Goal: Task Accomplishment & Management: Manage account settings

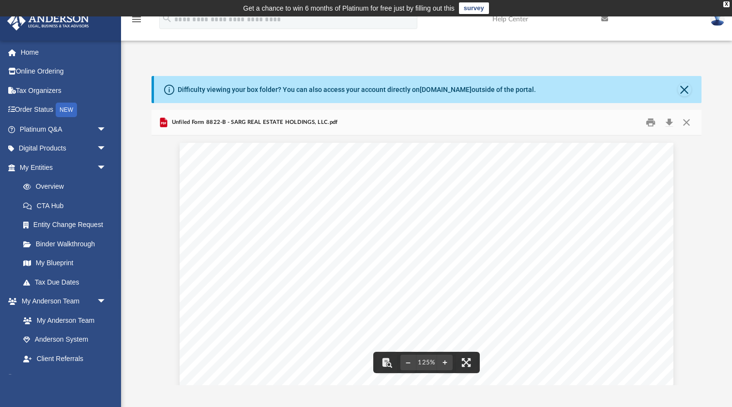
click at [208, 121] on span "Unfiled Form 8822-B - SARG REAL ESTATE HOLDINGS, LLC.pdf" at bounding box center [253, 122] width 168 height 9
click at [197, 124] on span "Unfiled Form 8822-B - SARG REAL ESTATE HOLDINGS, LLC.pdf" at bounding box center [253, 122] width 168 height 9
click at [184, 123] on span "Unfiled Form 8822-B - SARG REAL ESTATE HOLDINGS, LLC.pdf" at bounding box center [253, 122] width 168 height 9
click at [685, 125] on button "Close" at bounding box center [686, 122] width 17 height 15
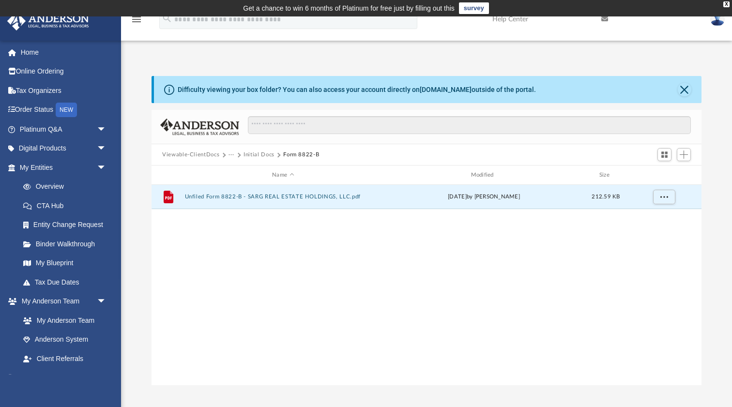
click at [262, 154] on button "Initial Docs" at bounding box center [258, 155] width 31 height 9
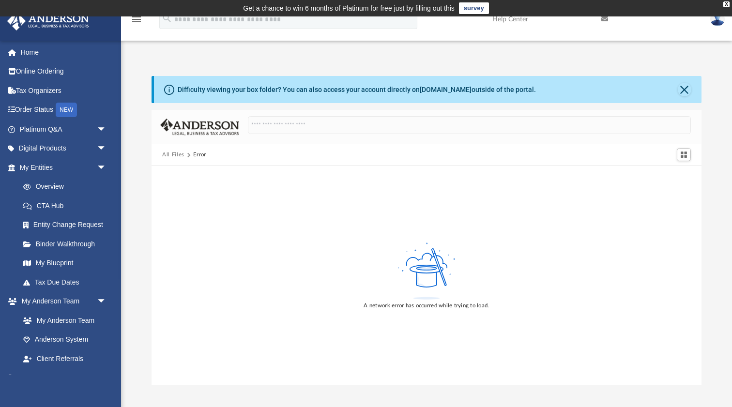
click at [177, 156] on button "All Files" at bounding box center [173, 155] width 22 height 9
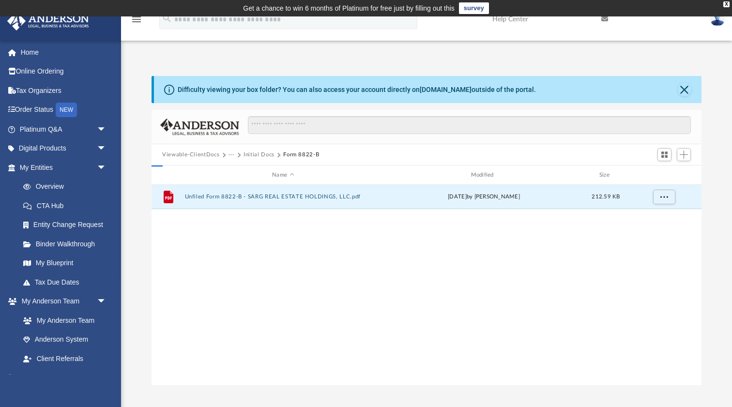
scroll to position [220, 550]
click at [211, 156] on button "Viewable-ClientDocs" at bounding box center [190, 155] width 57 height 9
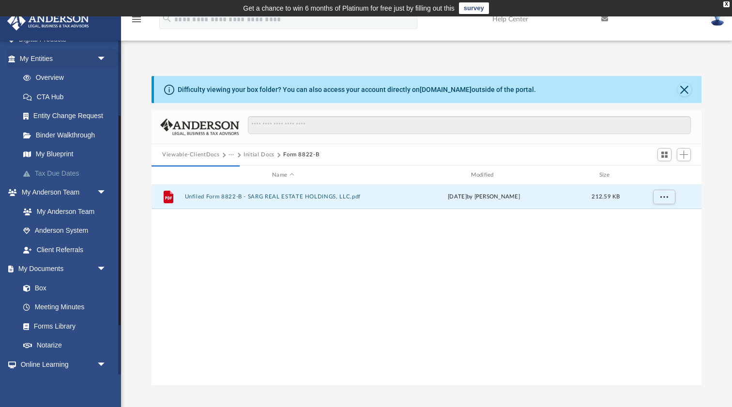
scroll to position [125, 0]
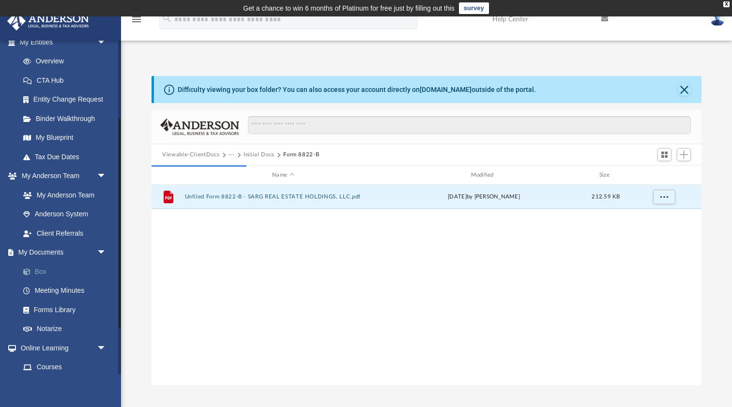
click at [43, 269] on link "Box" at bounding box center [67, 271] width 107 height 19
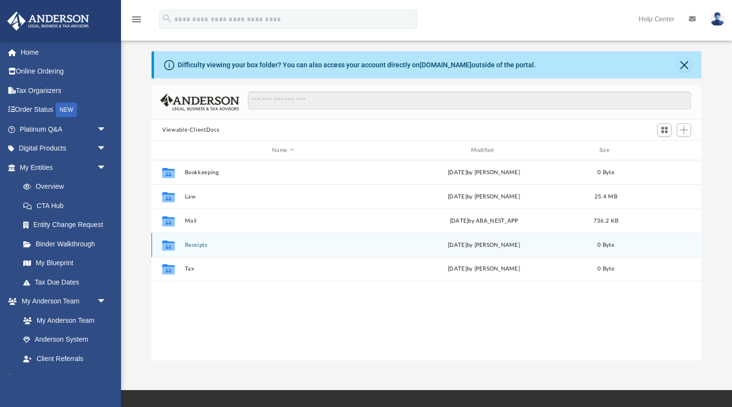
scroll to position [32, 0]
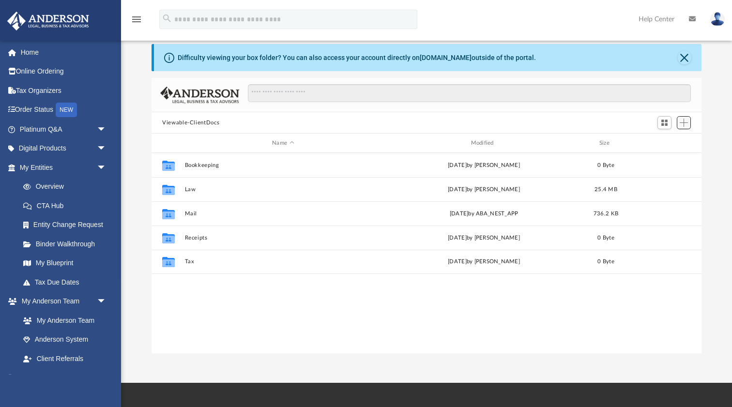
click at [686, 122] on span "Add" at bounding box center [683, 123] width 8 height 8
click at [672, 144] on li "Upload" at bounding box center [669, 141] width 31 height 10
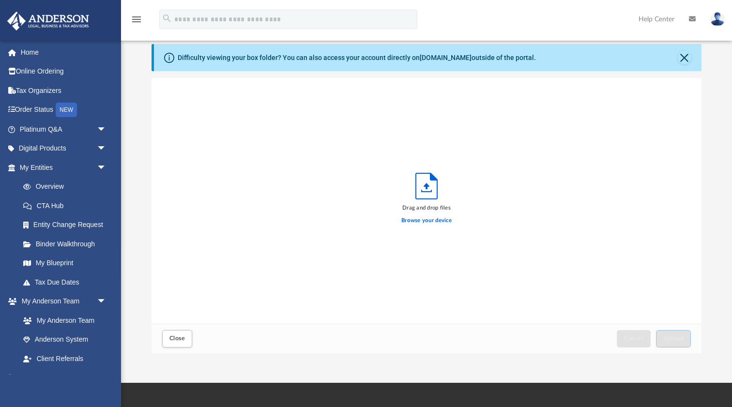
scroll to position [245, 550]
click at [428, 219] on label "Browse your device" at bounding box center [426, 220] width 50 height 9
click at [0, 0] on input "Browse your device" at bounding box center [0, 0] width 0 height 0
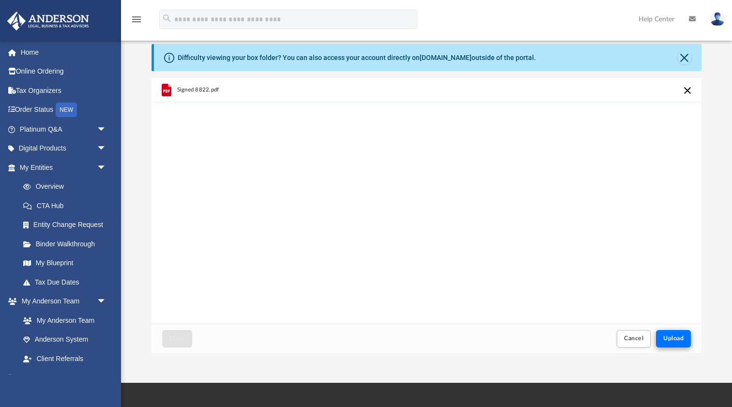
click at [675, 338] on span "Upload" at bounding box center [673, 338] width 20 height 6
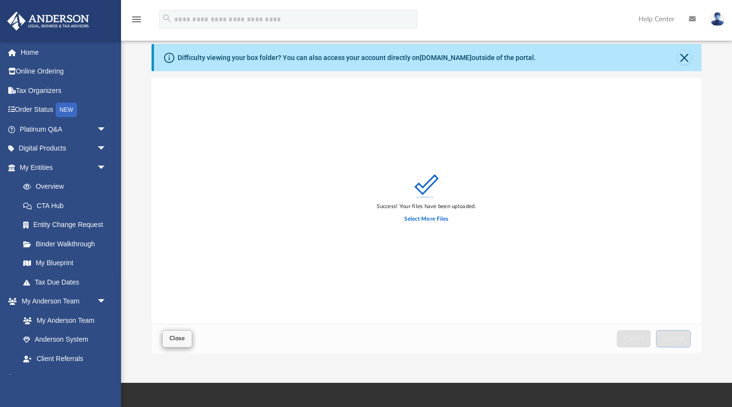
click at [175, 336] on span "Close" at bounding box center [176, 338] width 15 height 6
